Goal: Communication & Community: Answer question/provide support

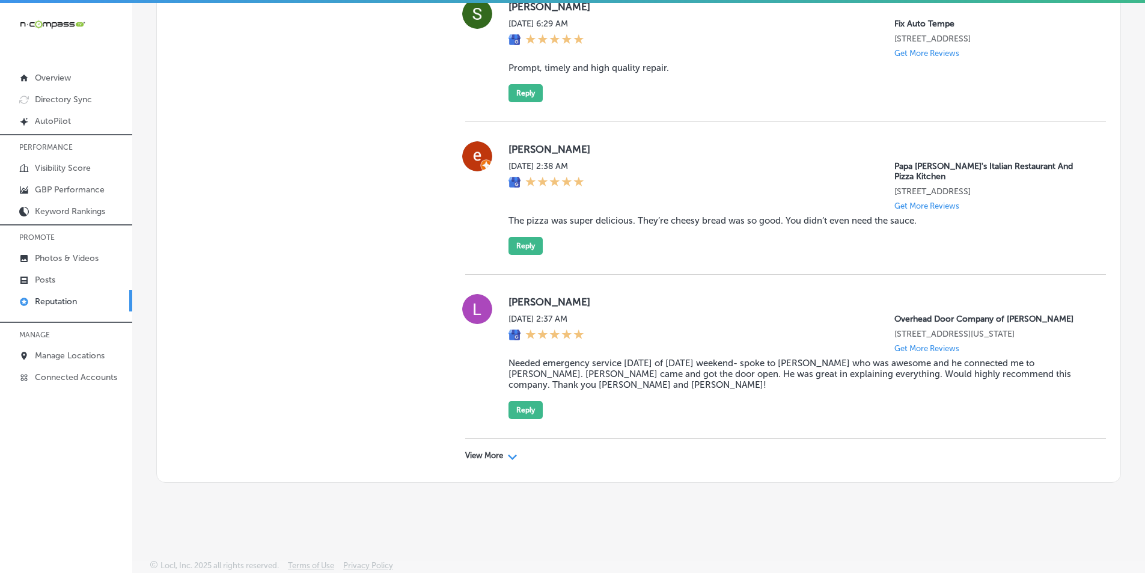
scroll to position [3374, 0]
click at [504, 457] on div "View More Path Created with Sketch." at bounding box center [491, 456] width 52 height 10
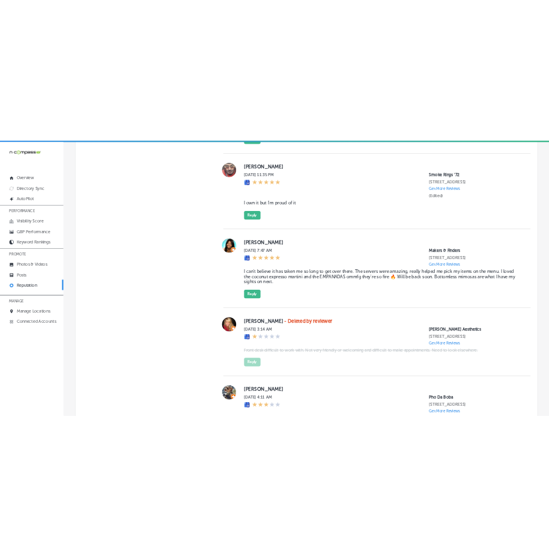
scroll to position [5658, 0]
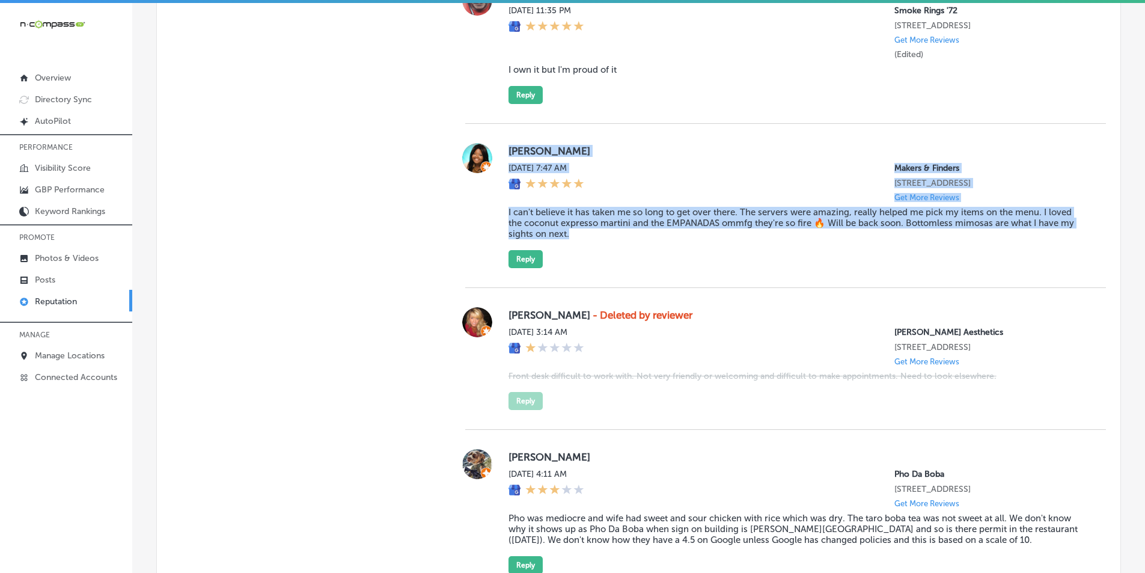
drag, startPoint x: 502, startPoint y: 198, endPoint x: 758, endPoint y: 312, distance: 279.7
click at [758, 268] on div "[PERSON_NAME] [DATE] 7:47 AM Makers & Finders [STREET_ADDRESS] Get More Reviews…" at bounding box center [785, 205] width 641 height 125
copy div "[PERSON_NAME] [DATE] 7:47 AM Makers & Finders [STREET_ADDRESS] Get More Reviews…"
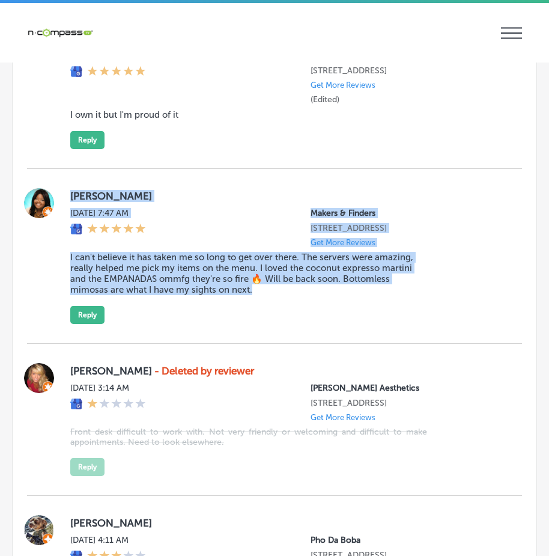
scroll to position [6574, 0]
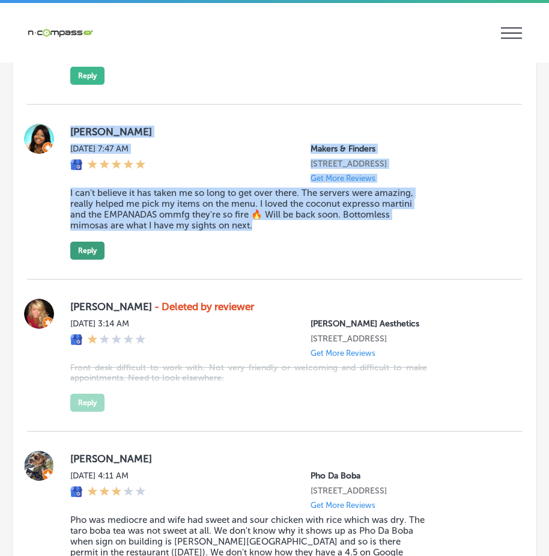
click at [89, 260] on button "Reply" at bounding box center [87, 251] width 34 height 18
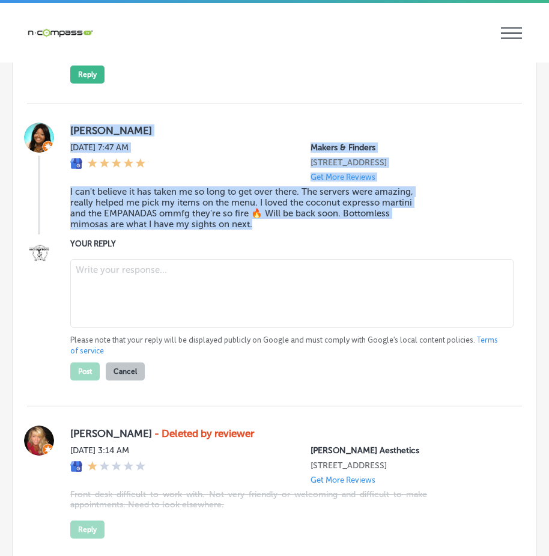
type textarea "x"
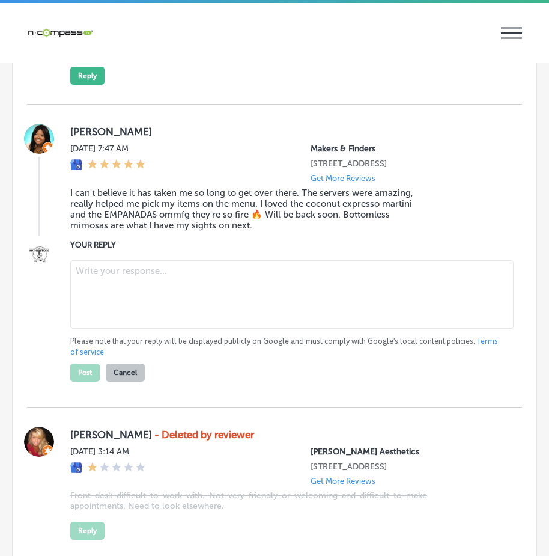
click at [117, 329] on textarea at bounding box center [291, 294] width 443 height 68
paste textarea "Thank you for the fantastic review, [PERSON_NAME]! We’re so glad you finally ma…"
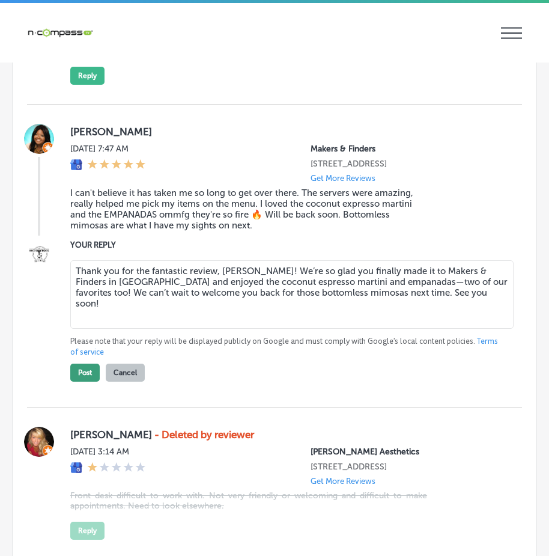
type textarea "Thank you for the fantastic review, [PERSON_NAME]! We’re so glad you finally ma…"
drag, startPoint x: 88, startPoint y: 447, endPoint x: 90, endPoint y: 441, distance: 6.3
click at [88, 382] on button "Post" at bounding box center [84, 373] width 29 height 18
type textarea "x"
